Goal: Task Accomplishment & Management: Use online tool/utility

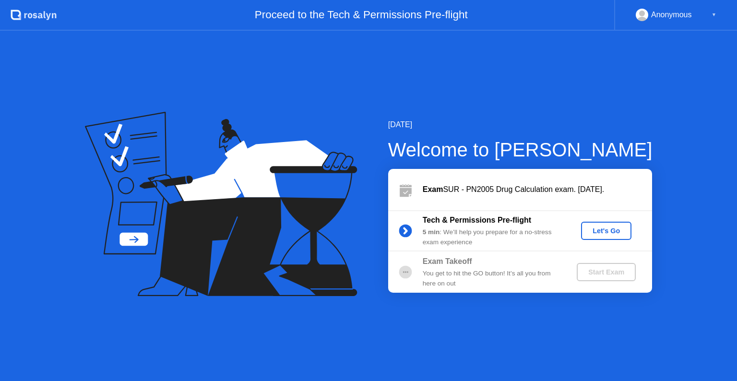
click at [593, 231] on div "Let's Go" at bounding box center [606, 231] width 43 height 8
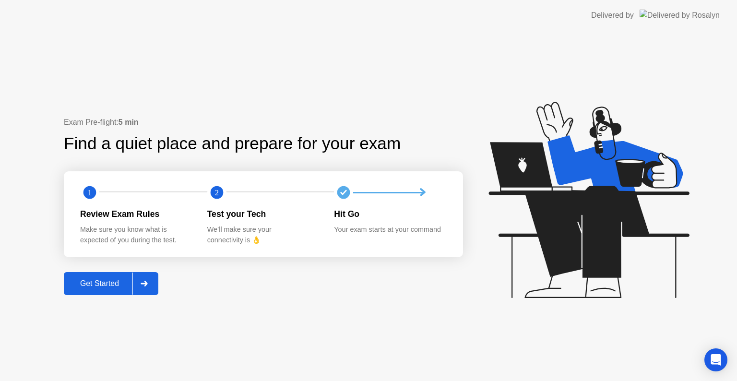
click at [102, 290] on button "Get Started" at bounding box center [111, 283] width 95 height 23
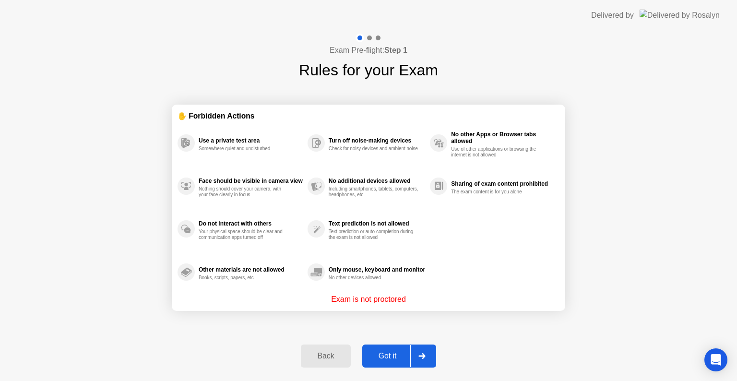
click at [371, 358] on div "Got it" at bounding box center [387, 356] width 45 height 9
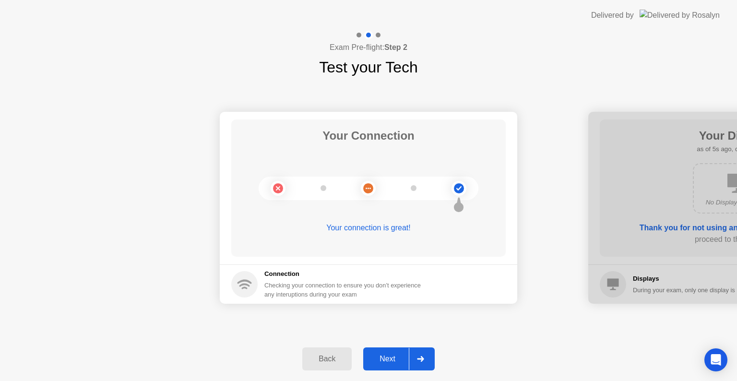
click at [371, 358] on div "Next" at bounding box center [387, 359] width 43 height 9
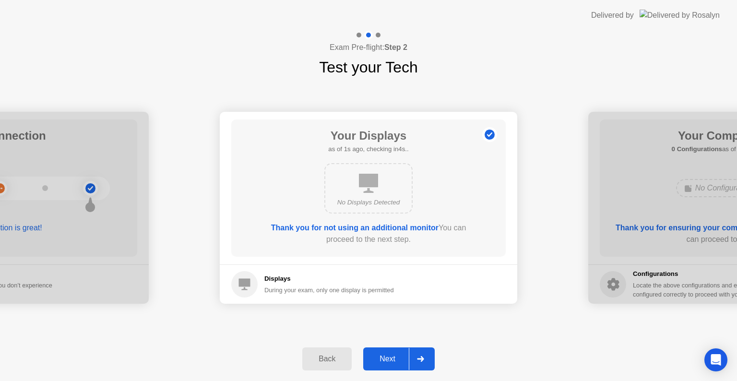
click at [371, 358] on div "Next" at bounding box center [387, 359] width 43 height 9
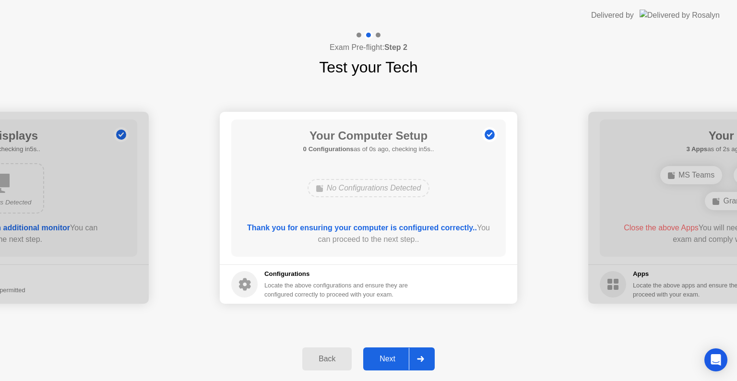
click at [371, 358] on div "Next" at bounding box center [387, 359] width 43 height 9
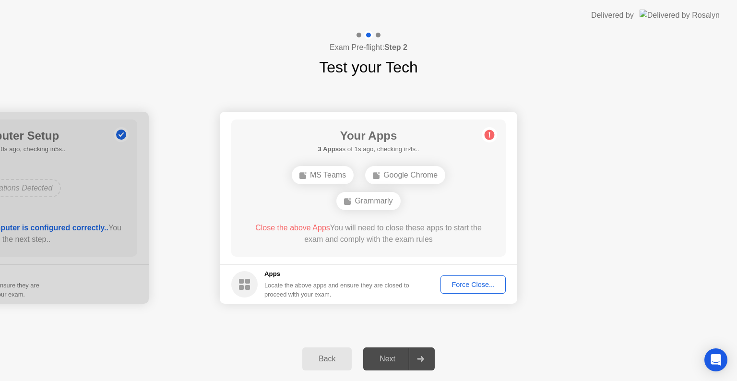
click at [467, 281] on div "Force Close..." at bounding box center [473, 285] width 59 height 8
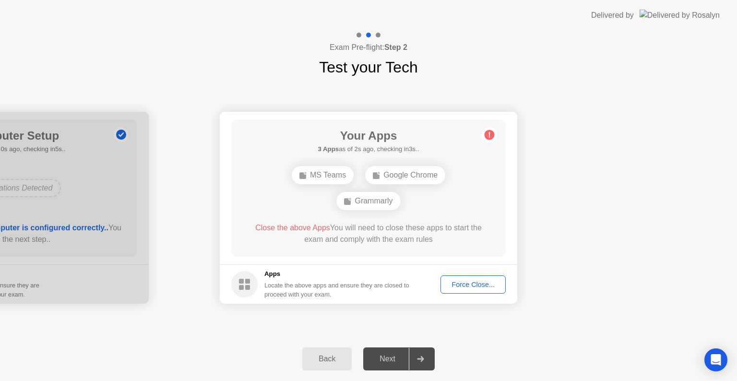
click at [461, 281] on div "Force Close..." at bounding box center [473, 285] width 59 height 8
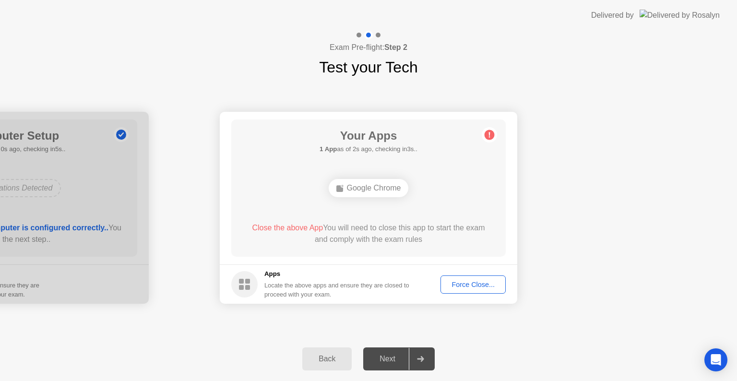
click at [461, 286] on div "Force Close..." at bounding box center [473, 285] width 59 height 8
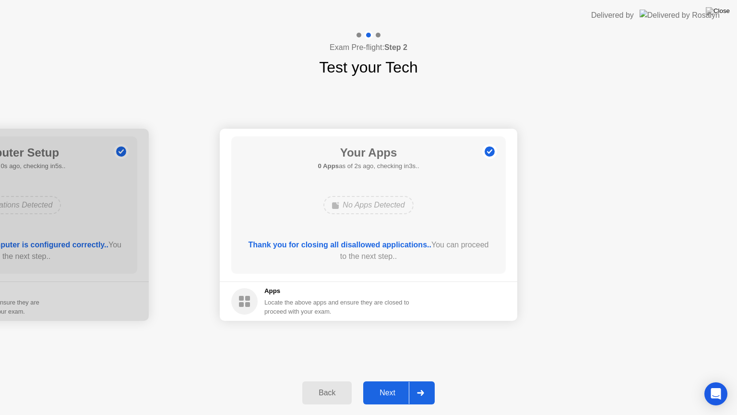
click at [396, 381] on div "Next" at bounding box center [387, 392] width 43 height 9
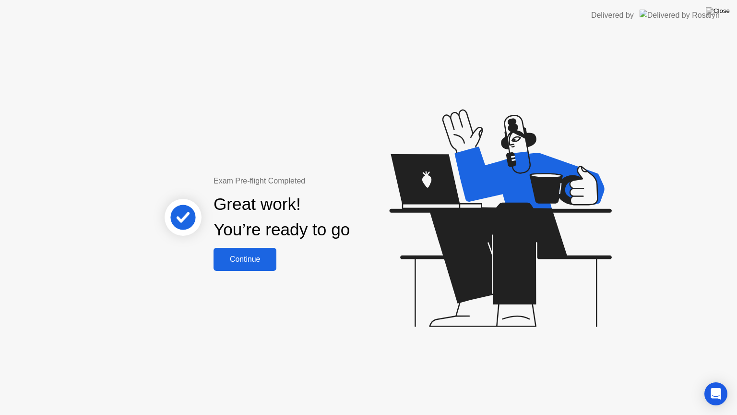
click at [257, 258] on div "Continue" at bounding box center [245, 259] width 57 height 9
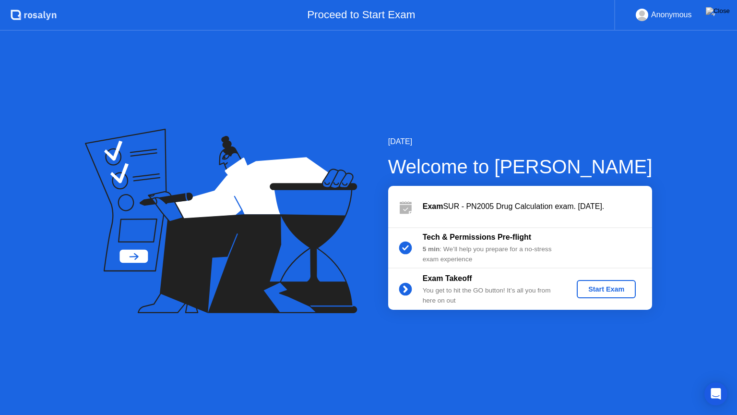
click at [599, 290] on div "Start Exam" at bounding box center [606, 289] width 51 height 8
